Goal: Navigation & Orientation: Find specific page/section

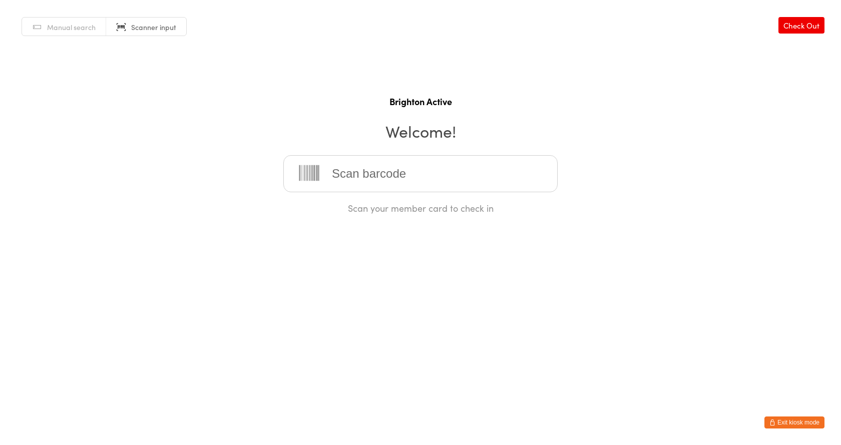
click at [799, 424] on button "Exit kiosk mode" at bounding box center [794, 422] width 60 height 12
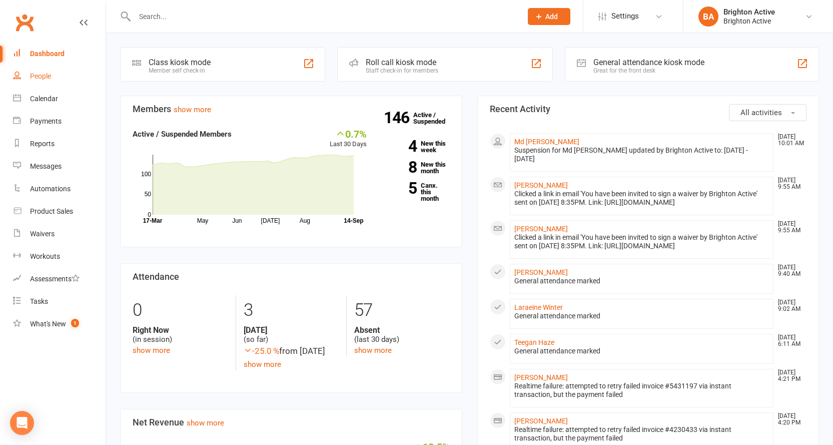
click at [44, 76] on div "People" at bounding box center [40, 76] width 21 height 8
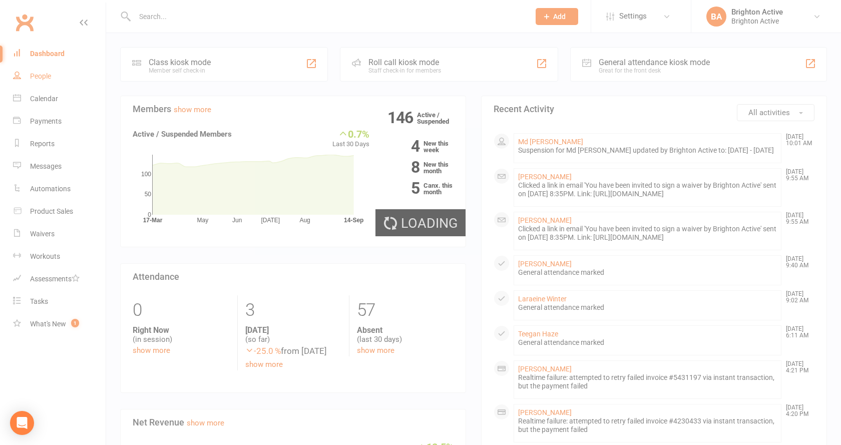
select select "100"
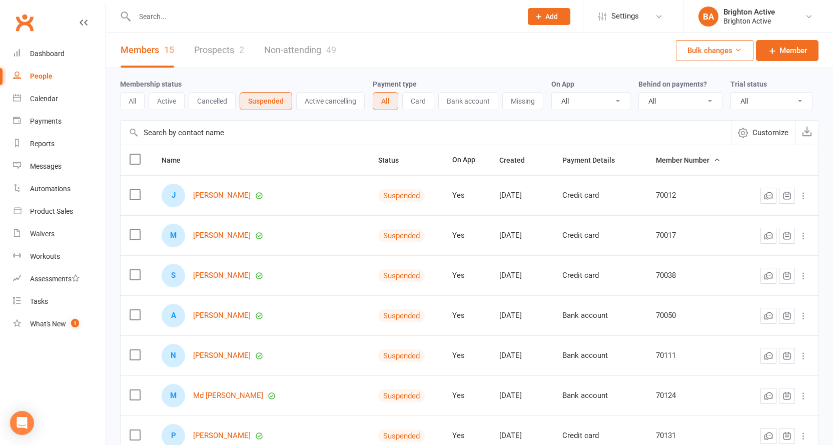
click at [665, 100] on select "All No Yes" at bounding box center [680, 101] width 83 height 17
select select "true"
click at [640, 93] on select "All No Yes" at bounding box center [680, 101] width 83 height 17
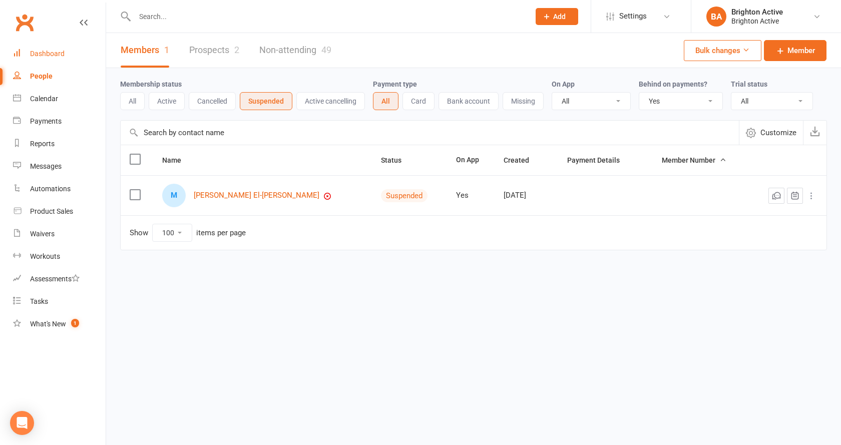
click at [41, 58] on link "Dashboard" at bounding box center [59, 54] width 93 height 23
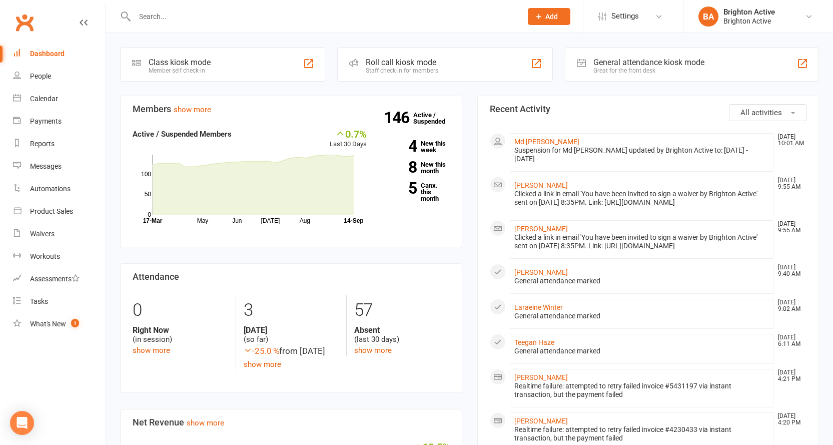
click at [652, 72] on div "Great for the front desk" at bounding box center [648, 70] width 111 height 7
